Goal: Information Seeking & Learning: Learn about a topic

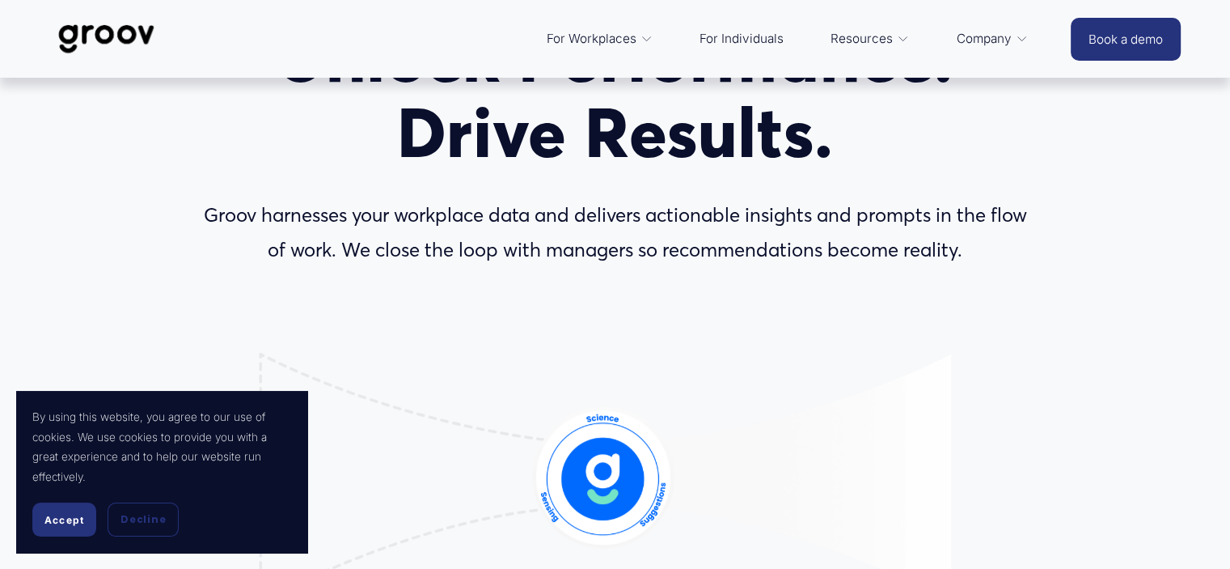
scroll to position [87, 0]
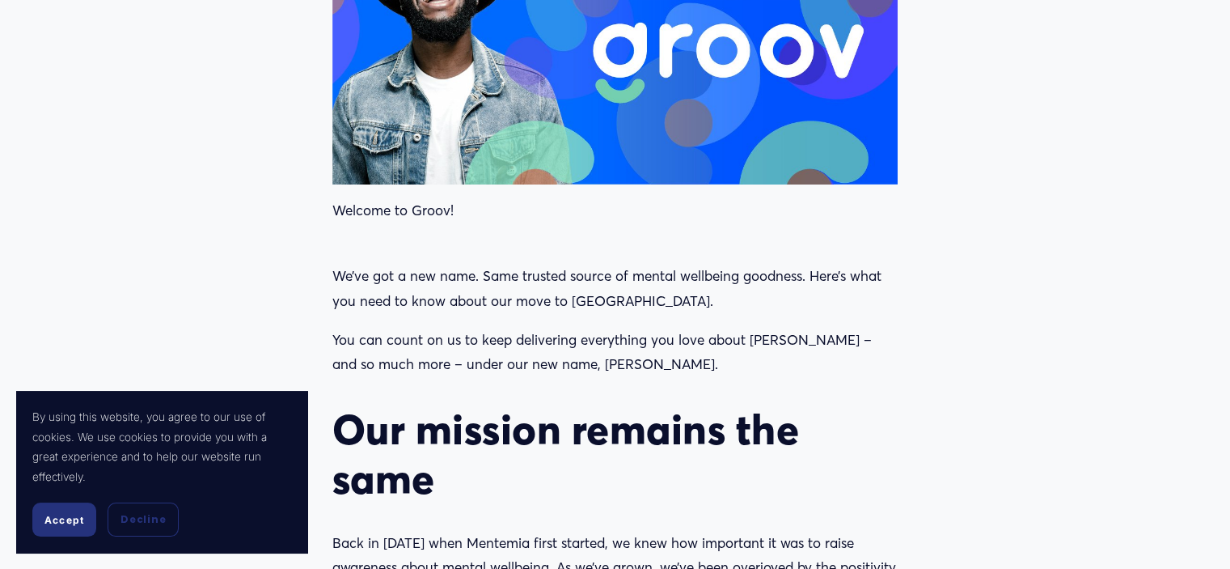
scroll to position [734, 0]
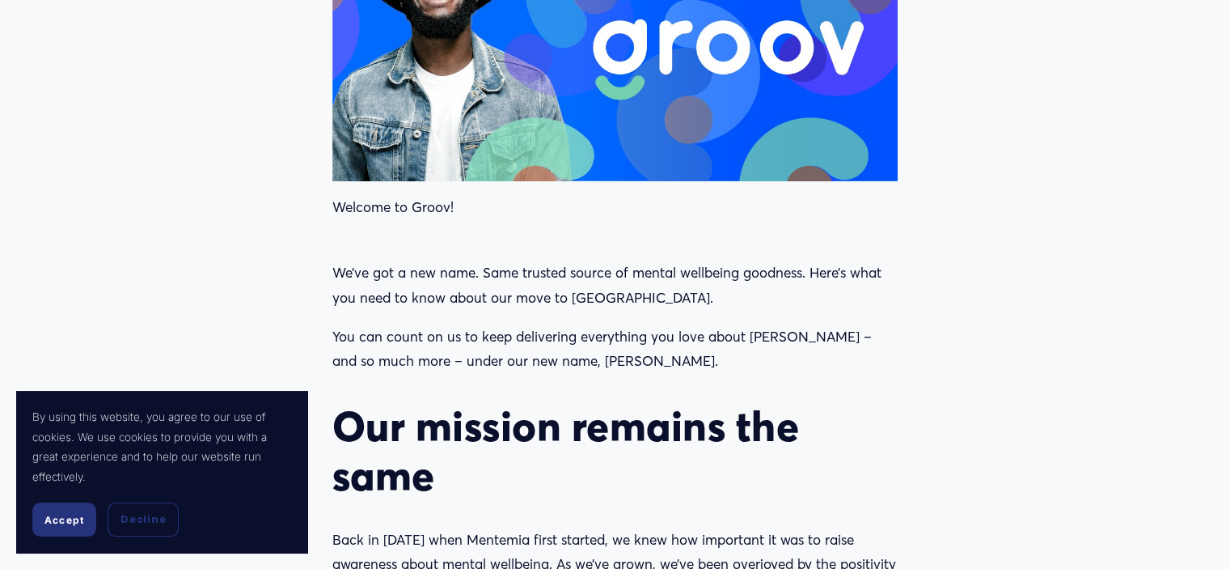
click at [69, 531] on button "Accept" at bounding box center [64, 519] width 64 height 34
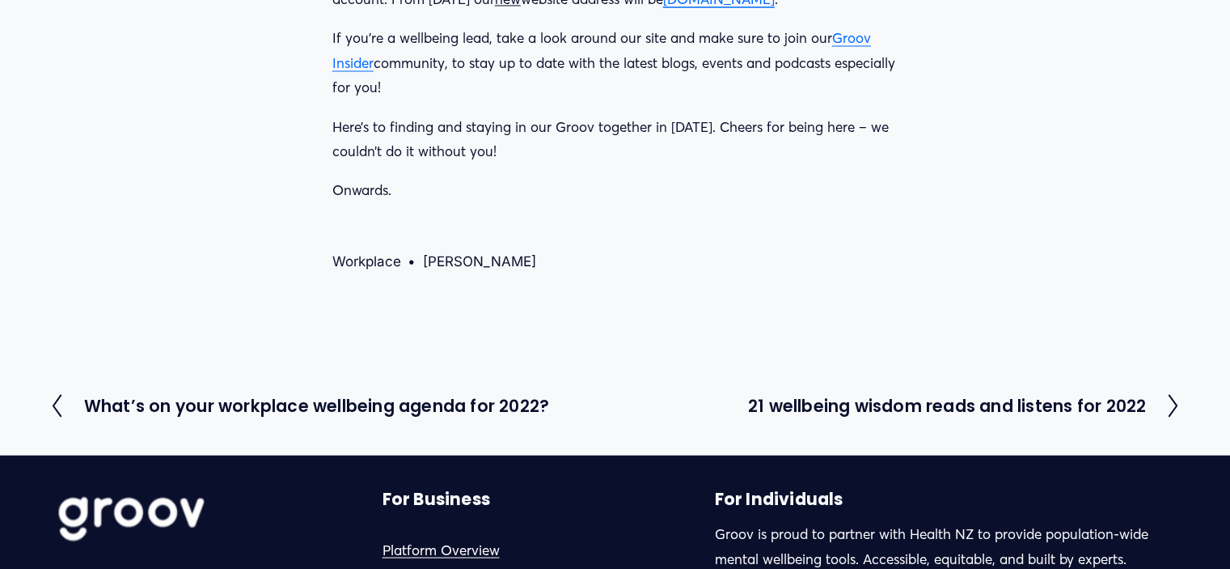
scroll to position [2953, 0]
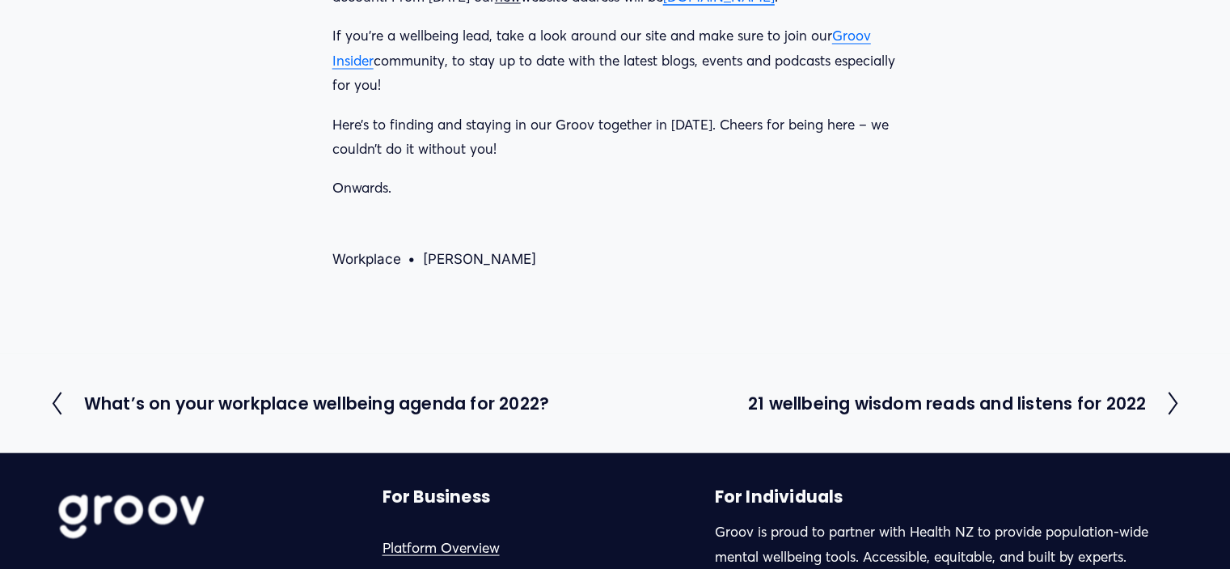
click at [822, 406] on h2 "21 wellbeing wisdom reads and listens for 2022" at bounding box center [947, 403] width 398 height 16
